Goal: Obtain resource: Download file/media

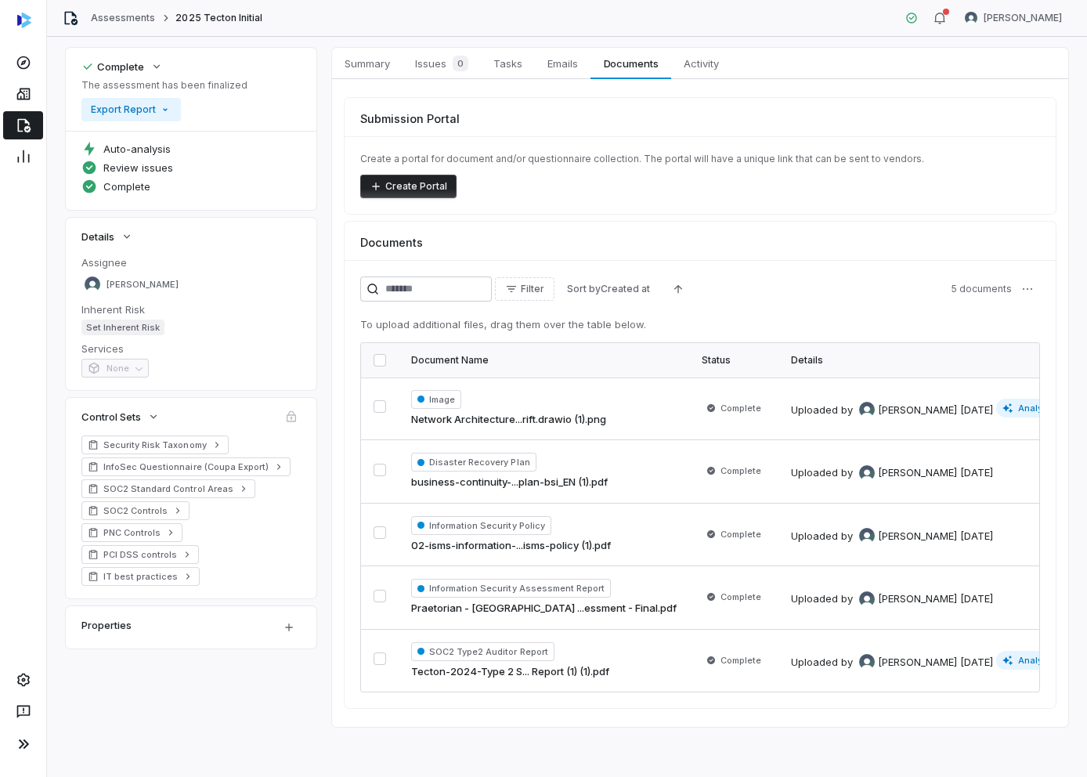
scroll to position [64, 0]
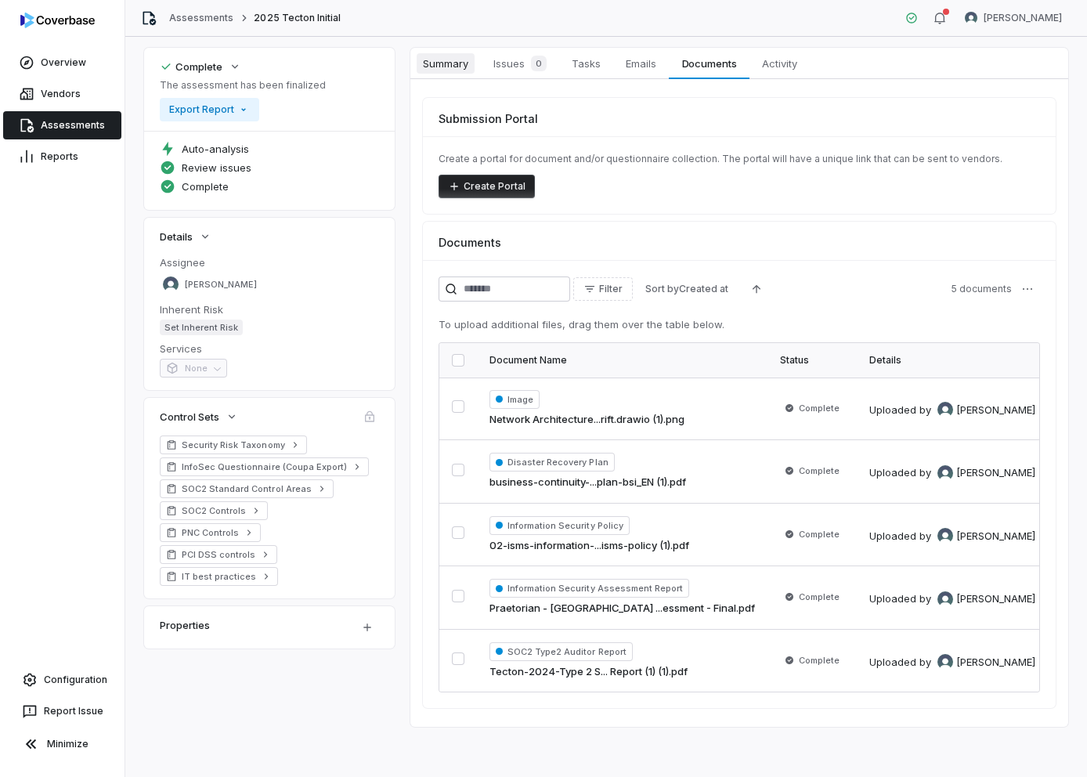
click at [435, 67] on span "Summary" at bounding box center [446, 63] width 58 height 20
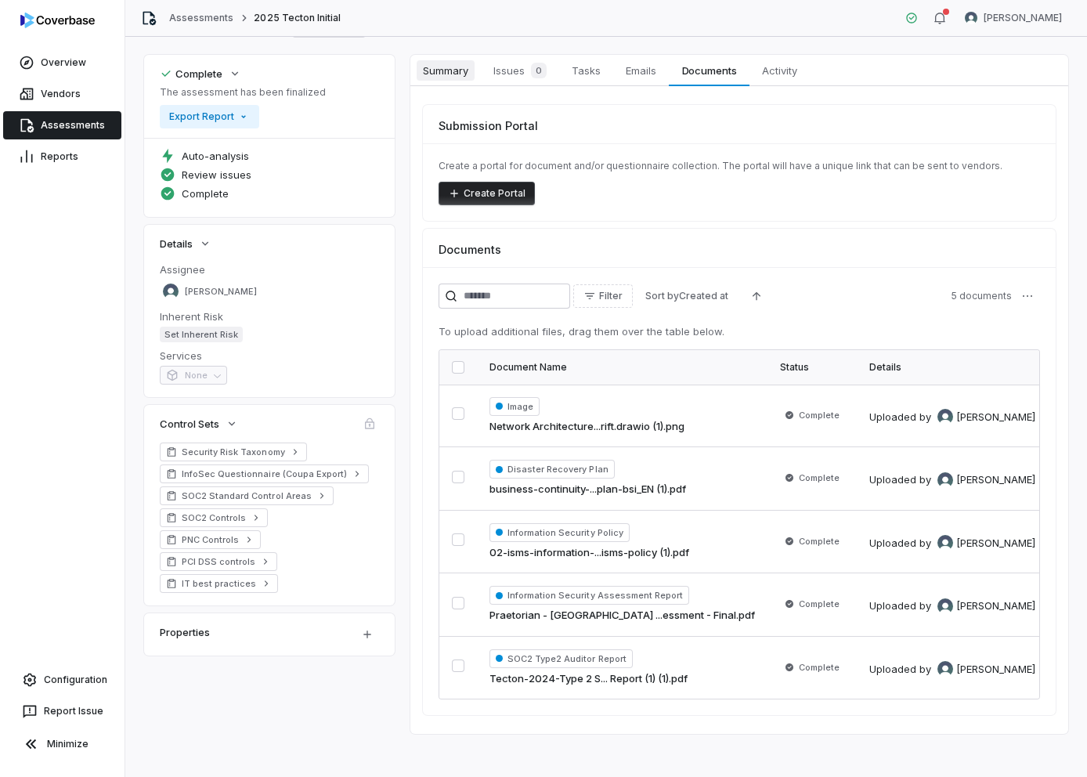
click at [435, 67] on span "Summary" at bounding box center [446, 70] width 58 height 20
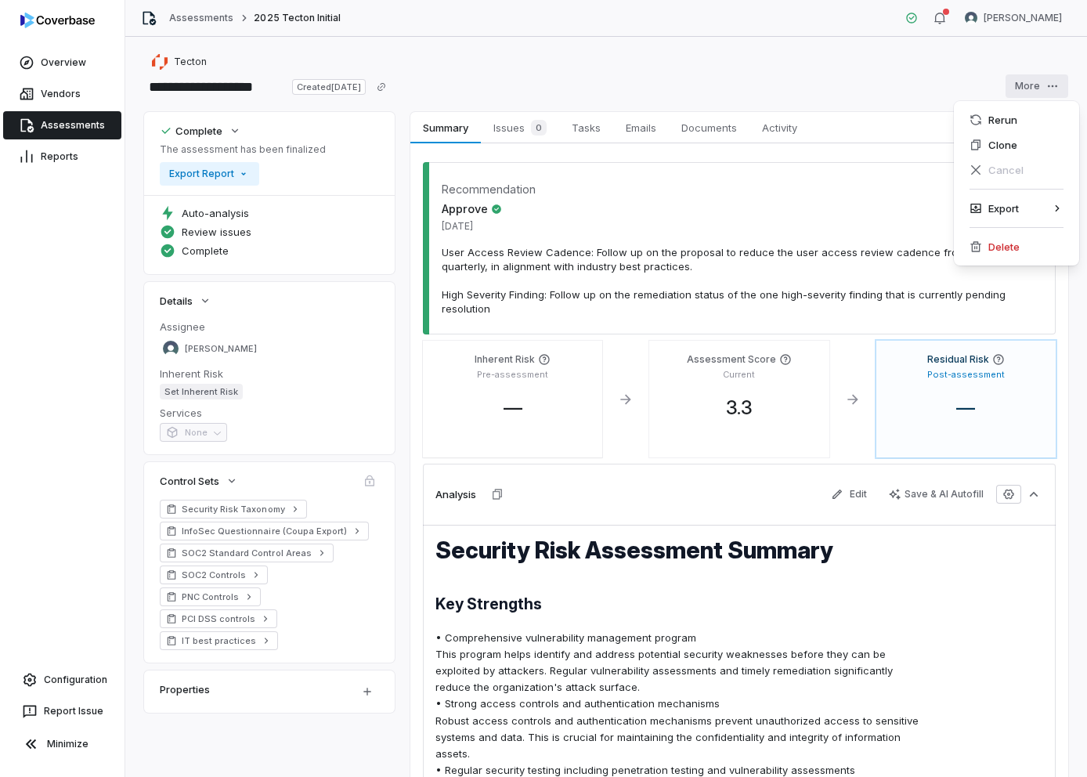
click at [743, 85] on html "**********" at bounding box center [543, 388] width 1087 height 777
click at [743, 209] on div "Export" at bounding box center [1016, 208] width 113 height 25
click at [743, 206] on div "Export as PDF" at bounding box center [890, 208] width 113 height 25
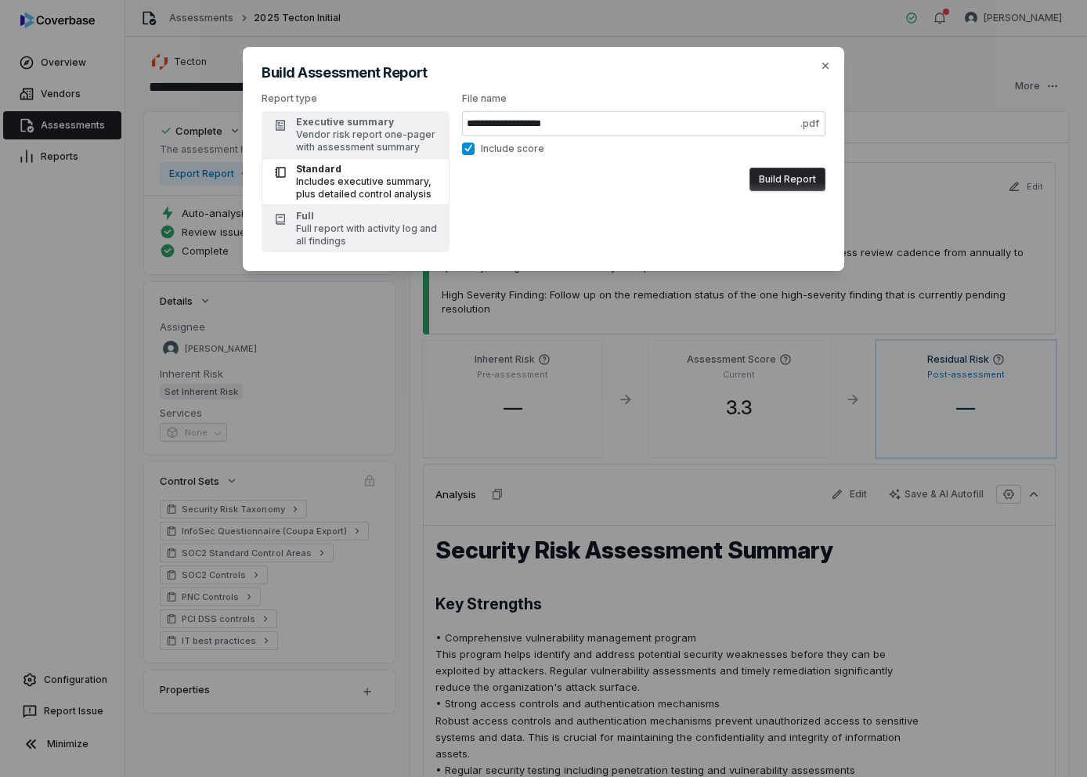
click at [743, 179] on button "Build Report" at bounding box center [788, 179] width 76 height 23
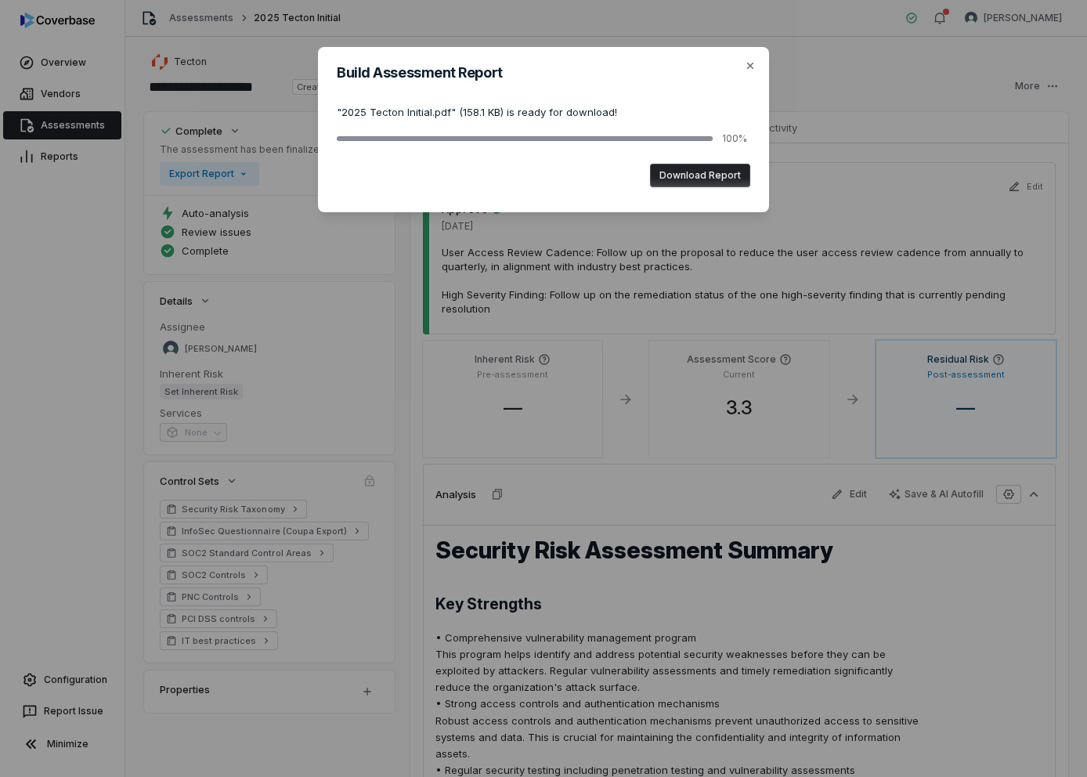
click at [694, 175] on button "Download Report" at bounding box center [700, 175] width 100 height 23
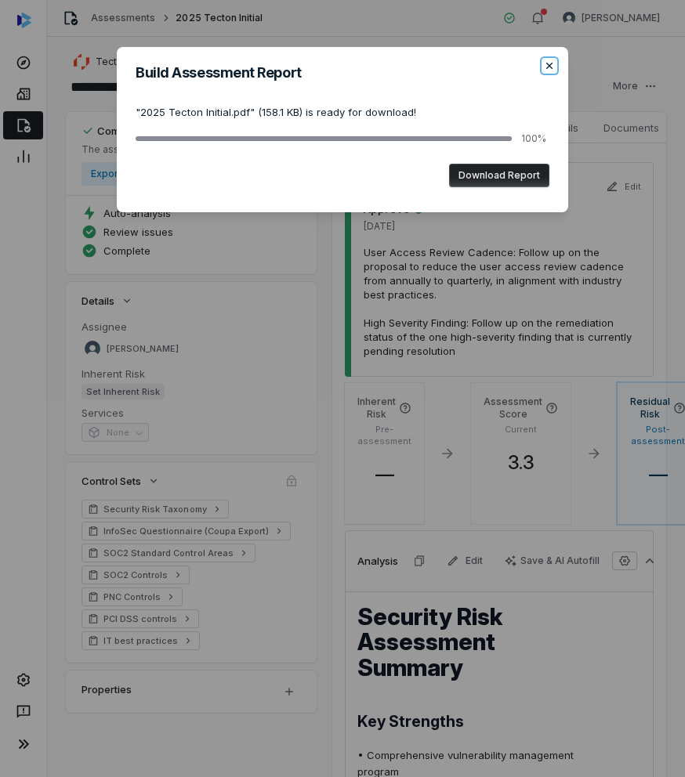
click at [550, 68] on icon "button" at bounding box center [549, 66] width 13 height 13
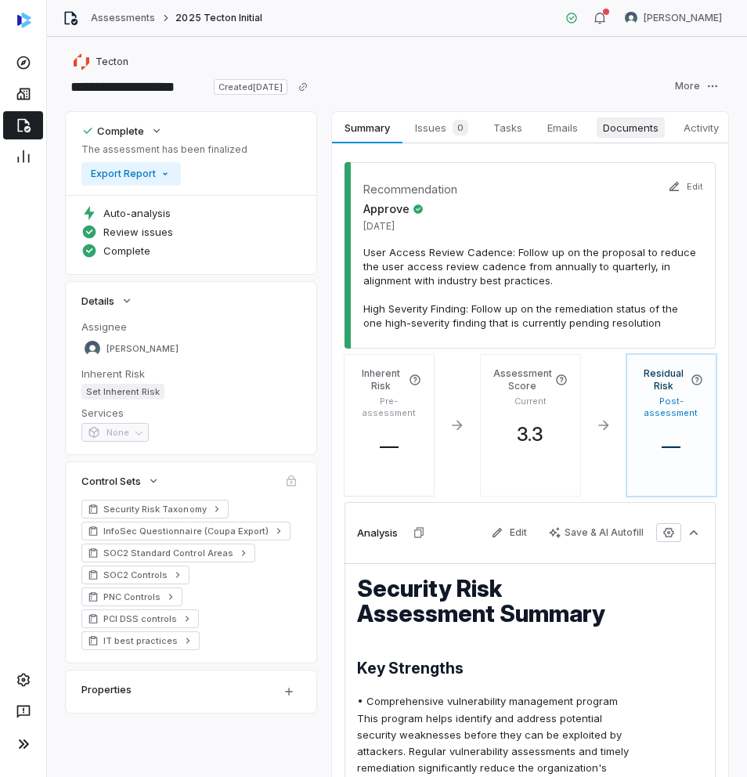
click at [614, 132] on span "Documents" at bounding box center [631, 127] width 68 height 20
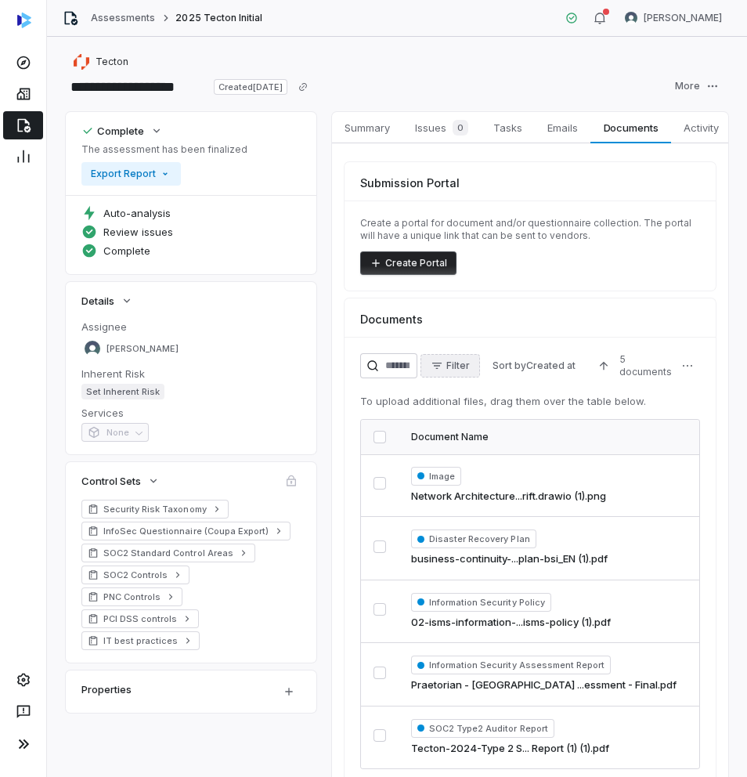
scroll to position [77, 0]
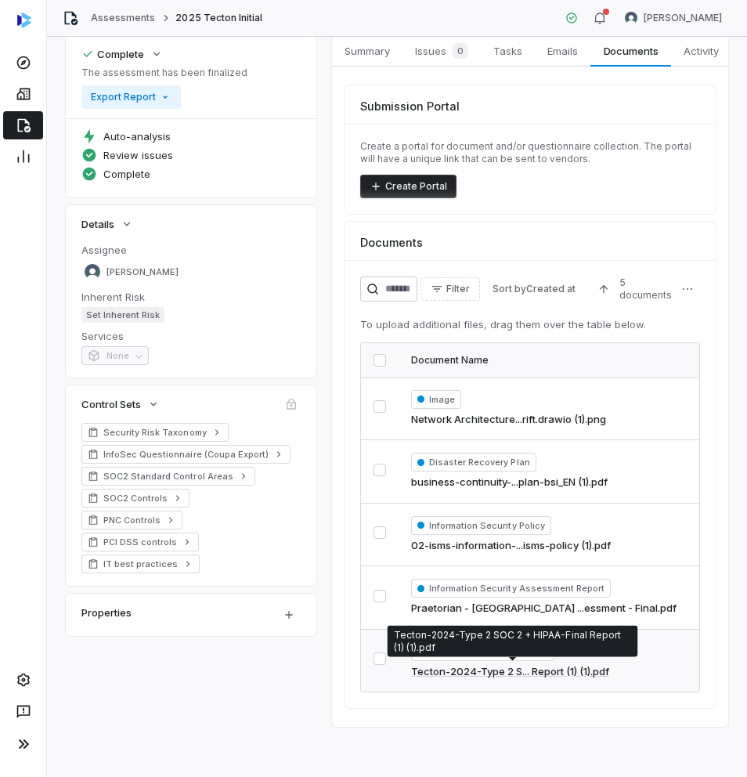
click at [477, 670] on link "Tecton-2024-Type 2 S... Report (1) (1).pdf" at bounding box center [510, 672] width 198 height 16
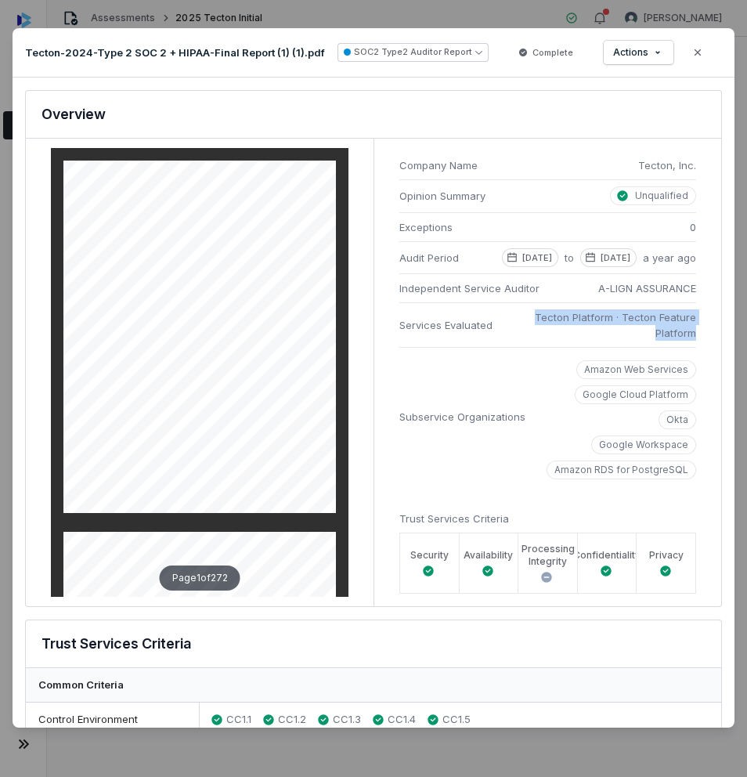
drag, startPoint x: 703, startPoint y: 349, endPoint x: 534, endPoint y: 334, distance: 169.8
click at [534, 334] on div "Company Name Tecton, Inc. Opinion Summary Unqualified Exceptions 0 Audit Period…" at bounding box center [548, 373] width 348 height 468
copy span "Tecton Platform · Tecton Feature Platform"
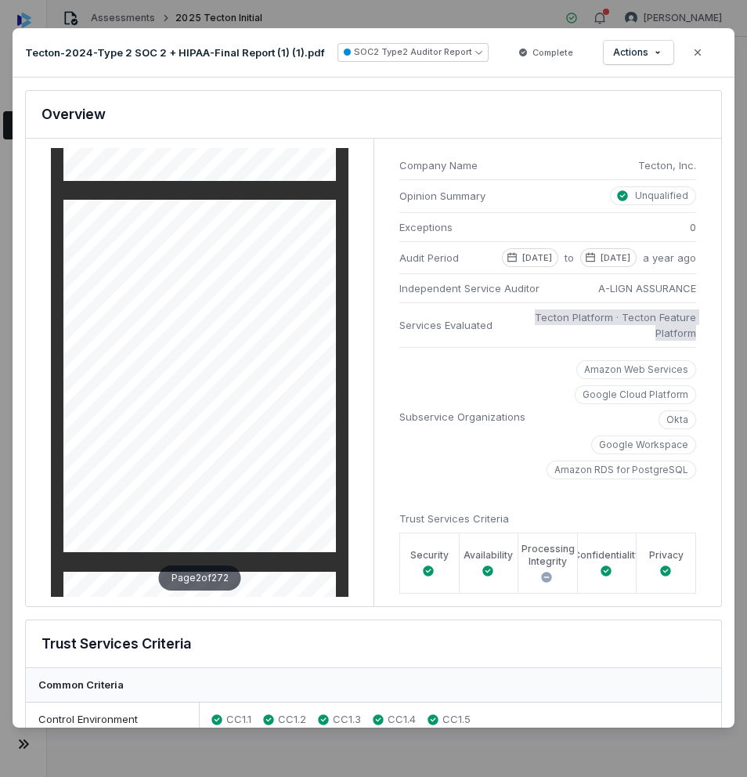
scroll to position [517, 0]
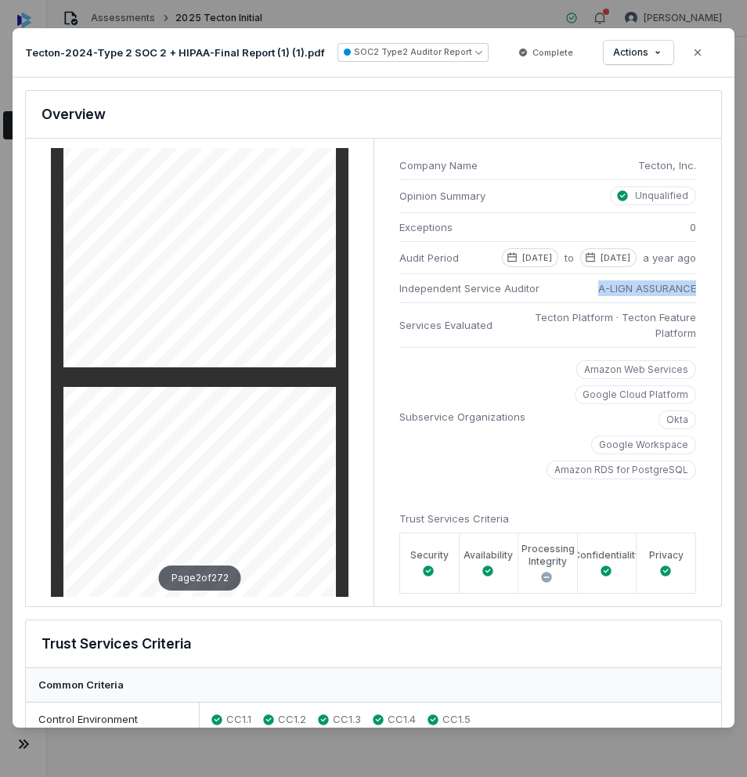
drag, startPoint x: 598, startPoint y: 302, endPoint x: 697, endPoint y: 303, distance: 99.5
click at [700, 304] on div "Company Name Tecton, Inc. Opinion Summary Unqualified Exceptions 0 Audit Period…" at bounding box center [548, 373] width 348 height 468
copy span "A-LIGN ASSURANCE"
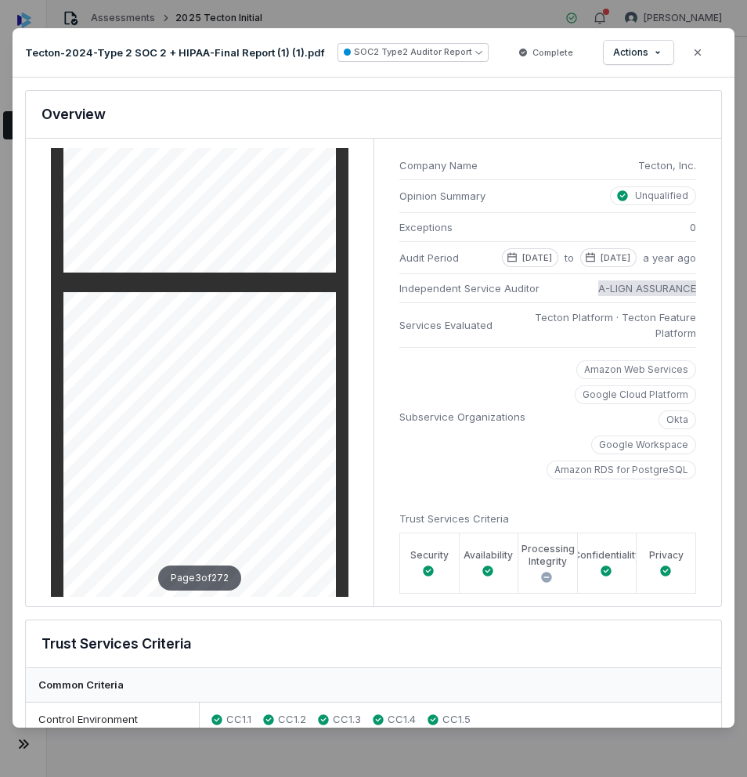
scroll to position [623, 0]
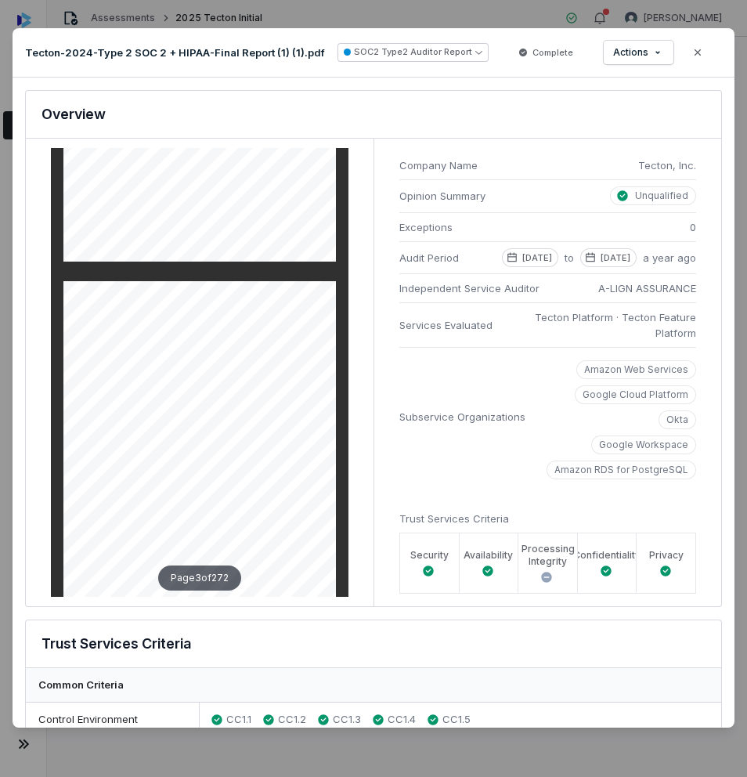
click at [659, 347] on li "Services Evaluated Tecton Platform · Tecton Feature Platform" at bounding box center [547, 324] width 297 height 45
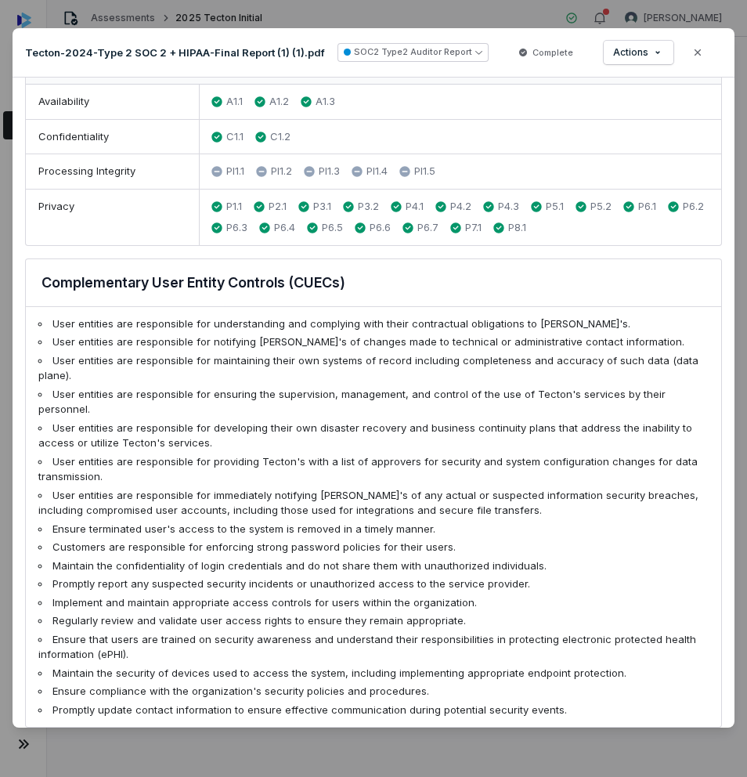
scroll to position [1110, 0]
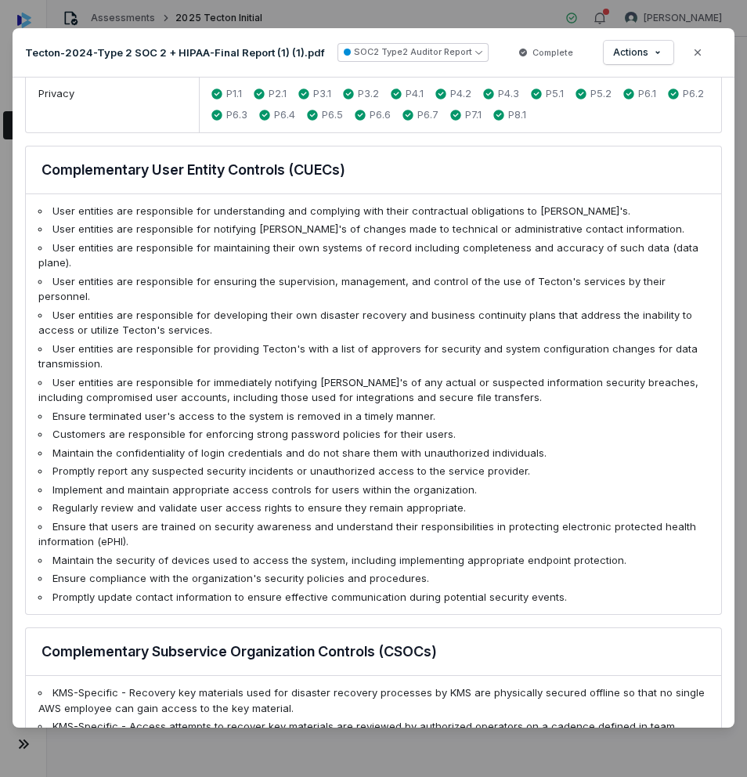
drag, startPoint x: 218, startPoint y: 381, endPoint x: 251, endPoint y: 403, distance: 40.6
click at [218, 381] on ul "User entities are responsible for understanding and complying with their contra…" at bounding box center [373, 404] width 695 height 421
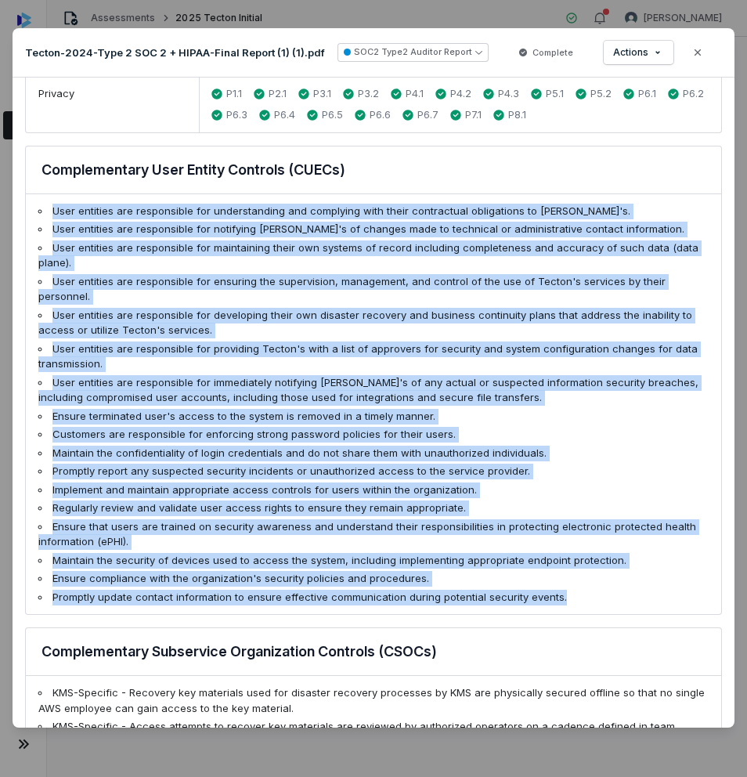
drag, startPoint x: 582, startPoint y: 564, endPoint x: 53, endPoint y: 204, distance: 639.3
click at [52, 204] on ul "User entities are responsible for understanding and complying with their contra…" at bounding box center [373, 404] width 695 height 421
copy ul "User entities are responsible for understanding and complying with their contra…"
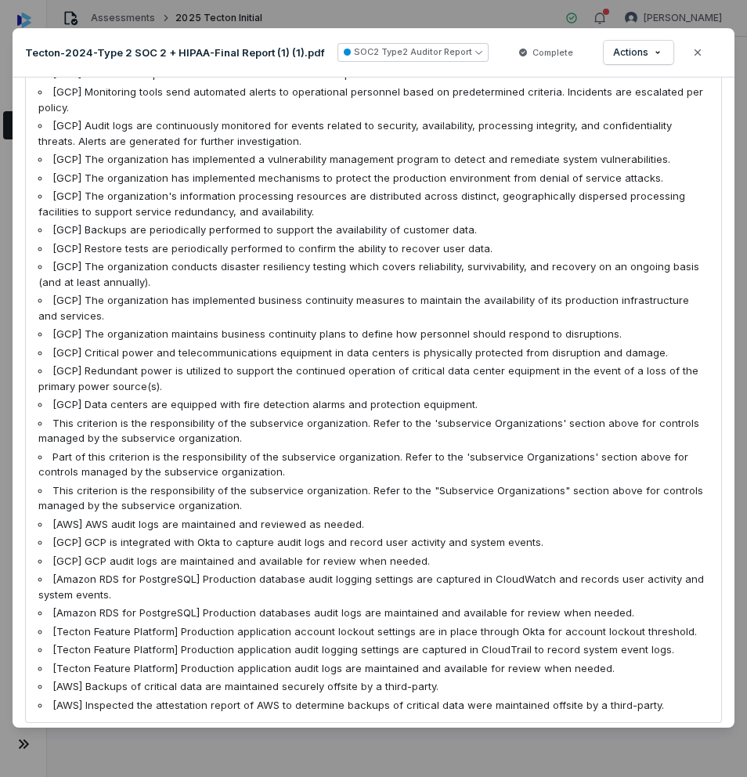
scroll to position [2769, 0]
